Goal: Check status: Check status

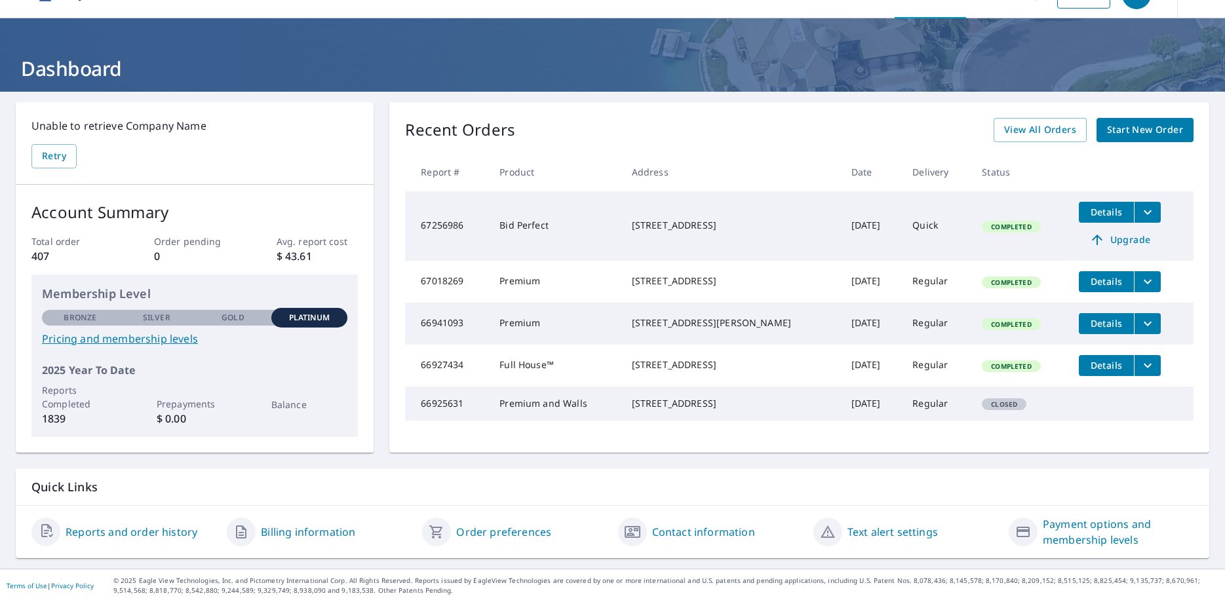
scroll to position [42, 0]
click at [1048, 122] on span "View All Orders" at bounding box center [1040, 130] width 72 height 16
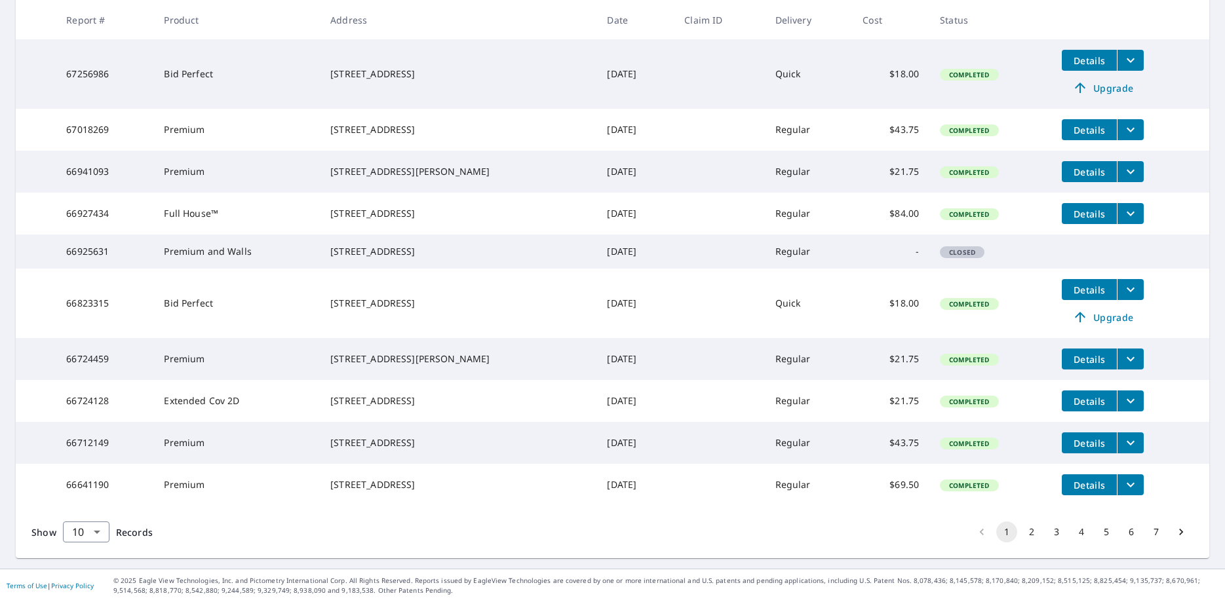
scroll to position [301, 0]
click at [1031, 532] on button "2" at bounding box center [1031, 532] width 21 height 21
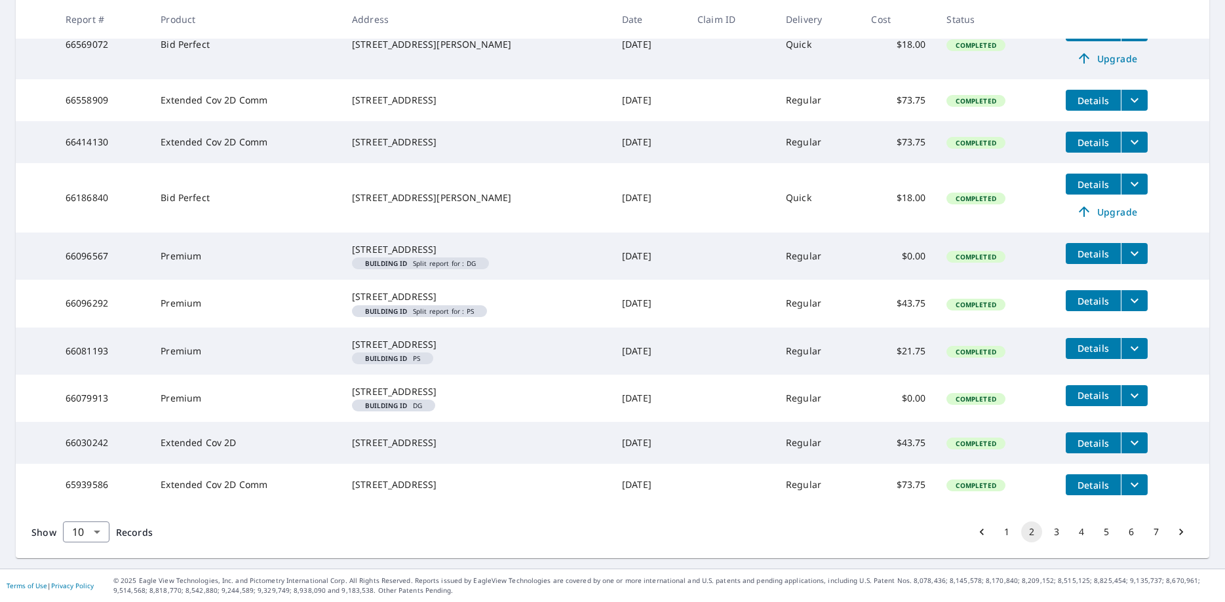
scroll to position [330, 0]
click at [1057, 543] on button "3" at bounding box center [1056, 532] width 21 height 21
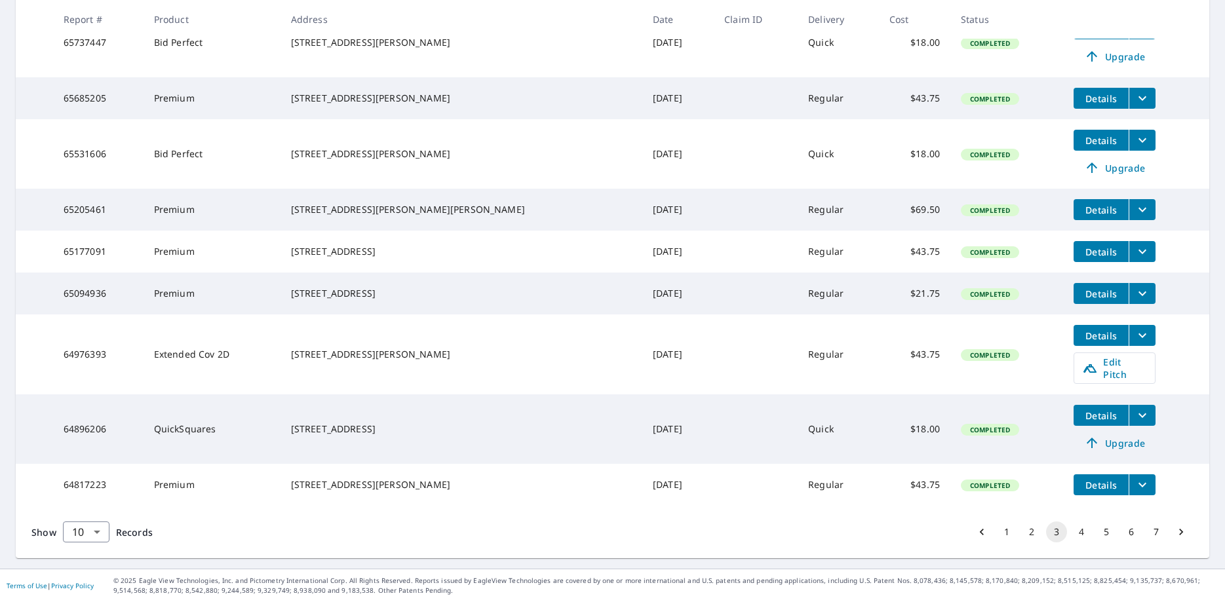
scroll to position [347, 0]
click at [1085, 528] on button "4" at bounding box center [1081, 532] width 21 height 21
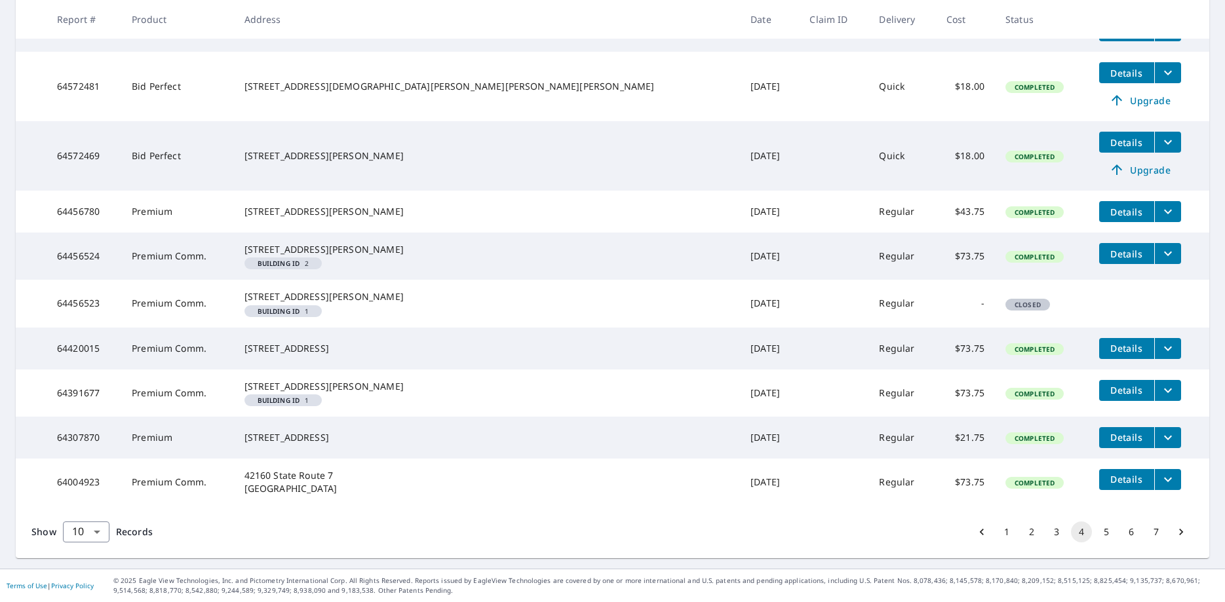
scroll to position [342, 0]
click at [1106, 533] on button "5" at bounding box center [1106, 532] width 21 height 21
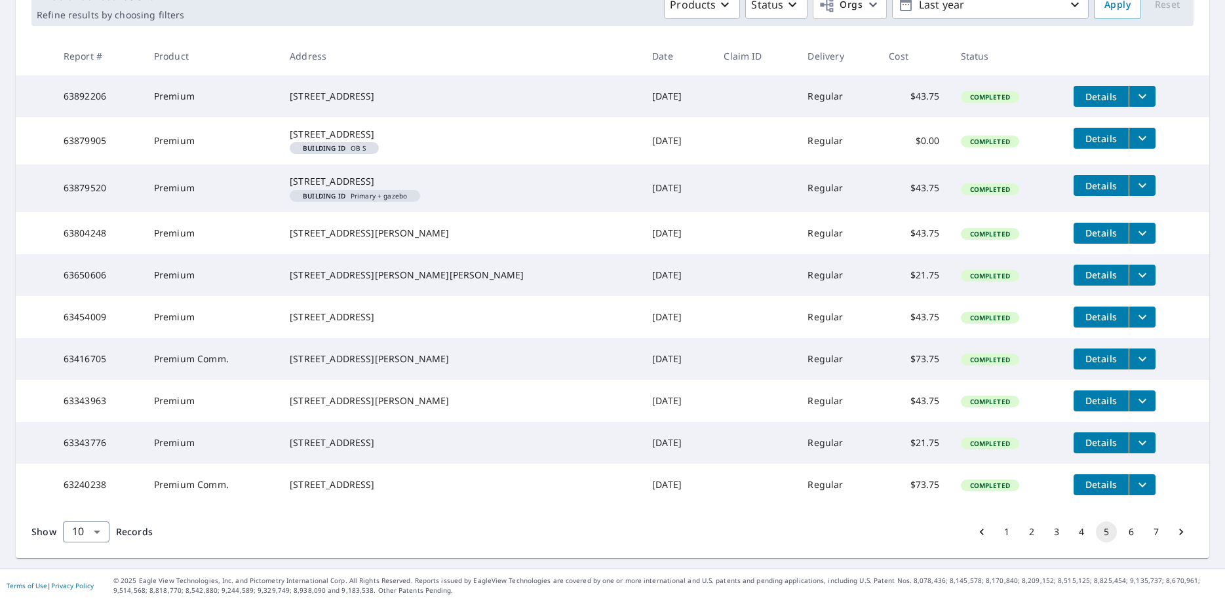
scroll to position [284, 0]
click at [1133, 532] on button "6" at bounding box center [1131, 532] width 21 height 21
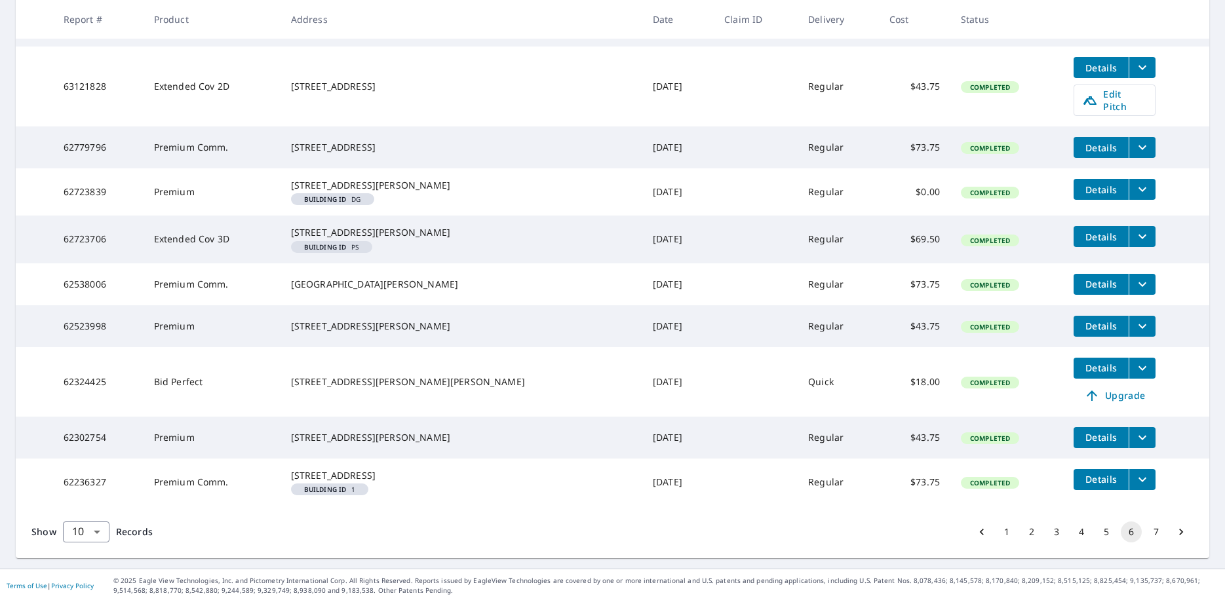
scroll to position [344, 0]
click at [1004, 533] on button "1" at bounding box center [1006, 532] width 21 height 21
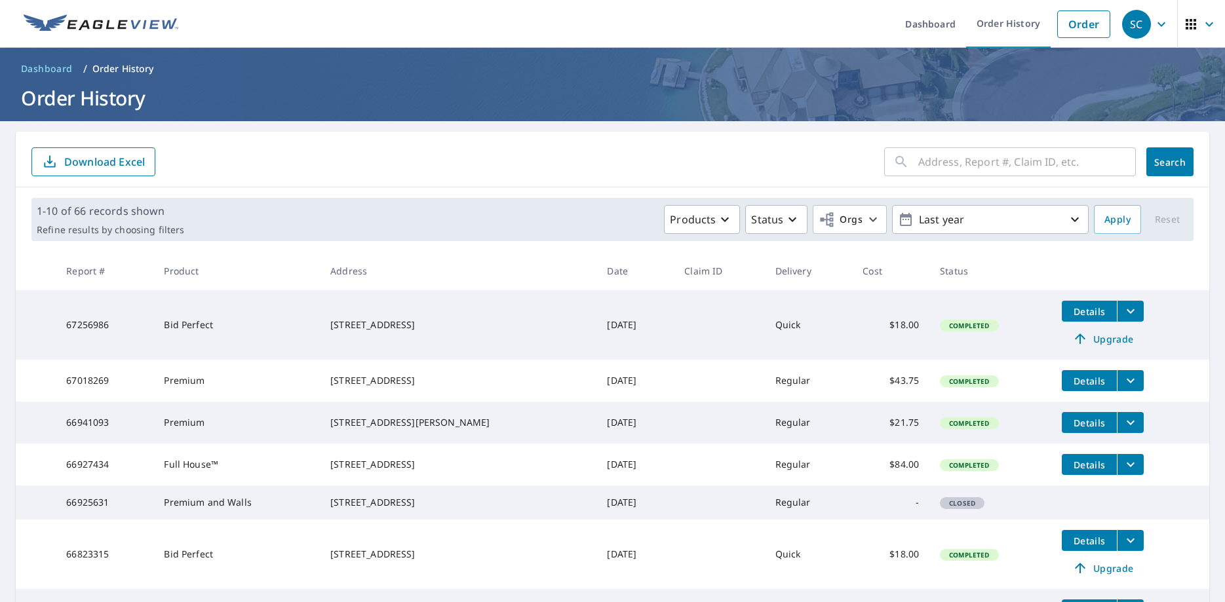
click at [920, 160] on input "text" at bounding box center [1027, 162] width 218 height 37
type input "[STREET_ADDRESS][PERSON_NAME]"
click at [1171, 160] on span "Search" at bounding box center [1170, 162] width 26 height 12
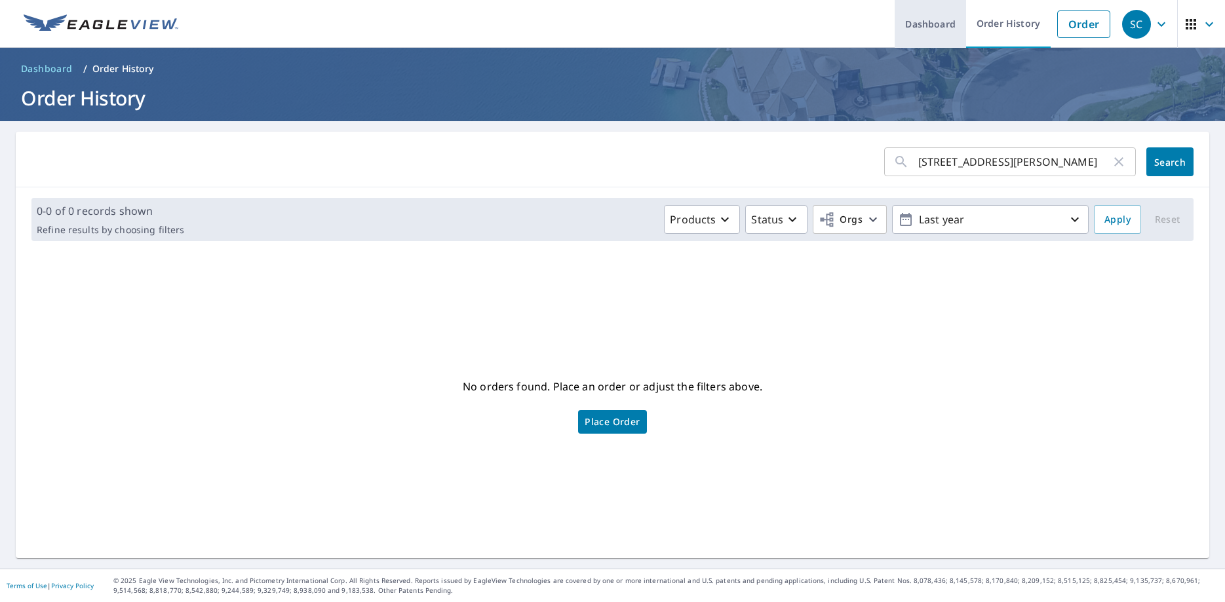
click at [930, 18] on link "Dashboard" at bounding box center [930, 24] width 71 height 48
